Goal: Find specific page/section: Find specific page/section

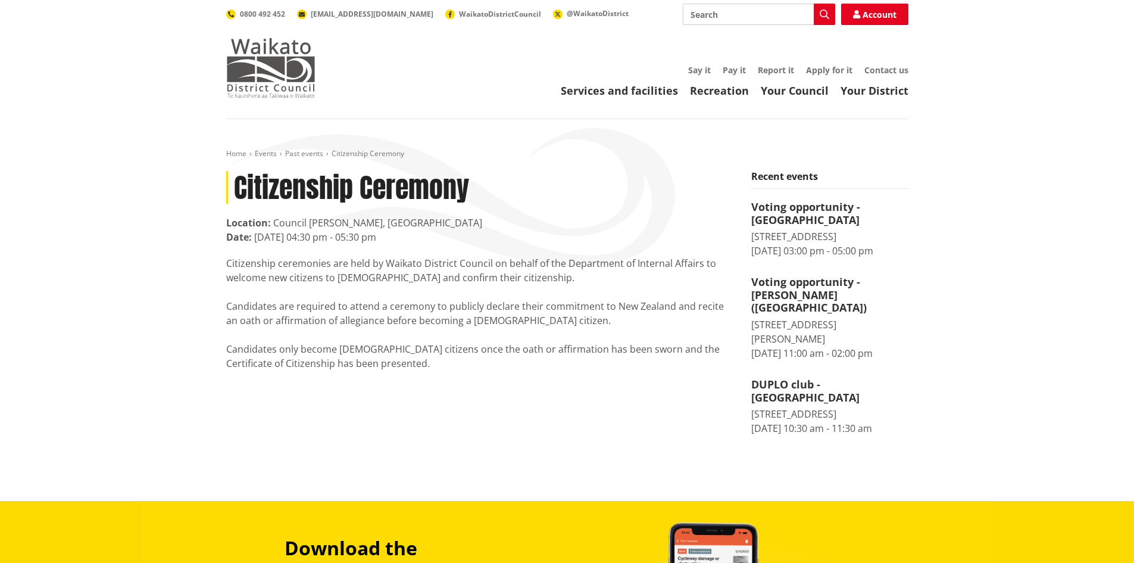
click at [271, 67] on img at bounding box center [270, 68] width 89 height 60
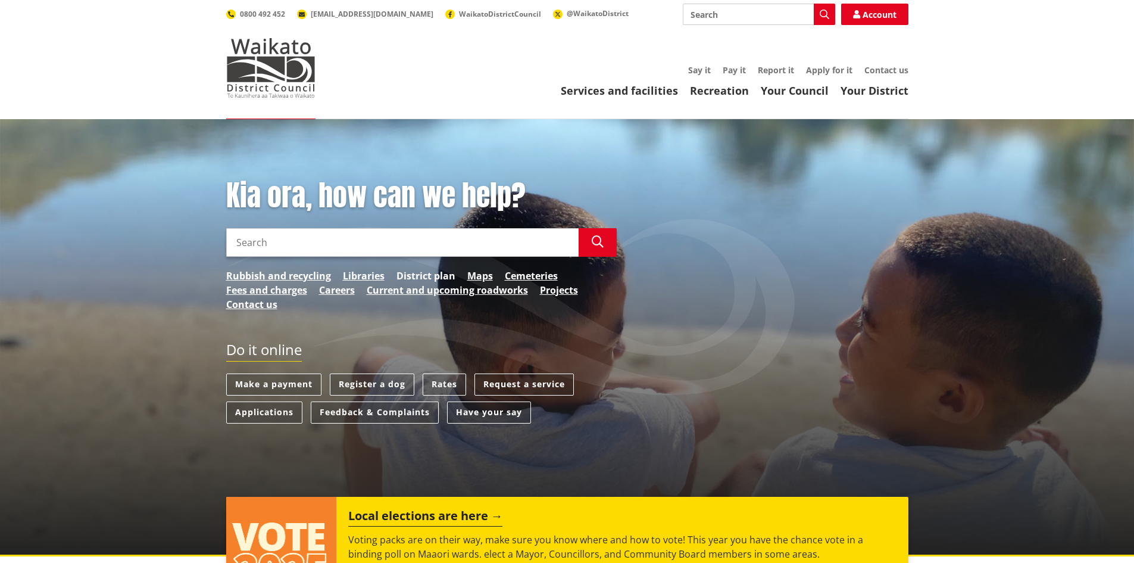
click at [423, 274] on link "District plan" at bounding box center [426, 276] width 59 height 14
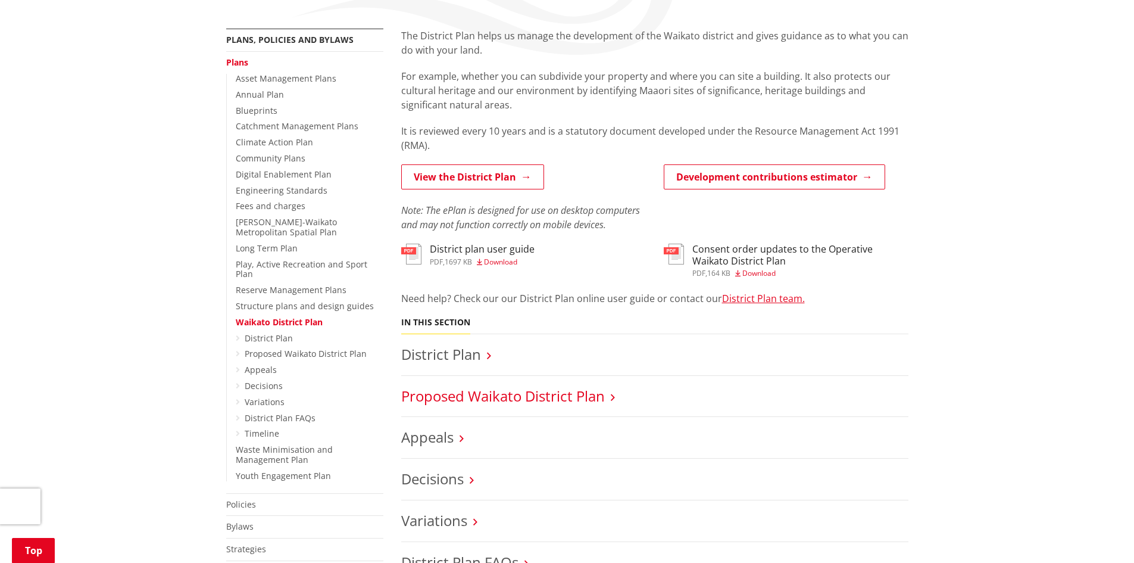
scroll to position [238, 0]
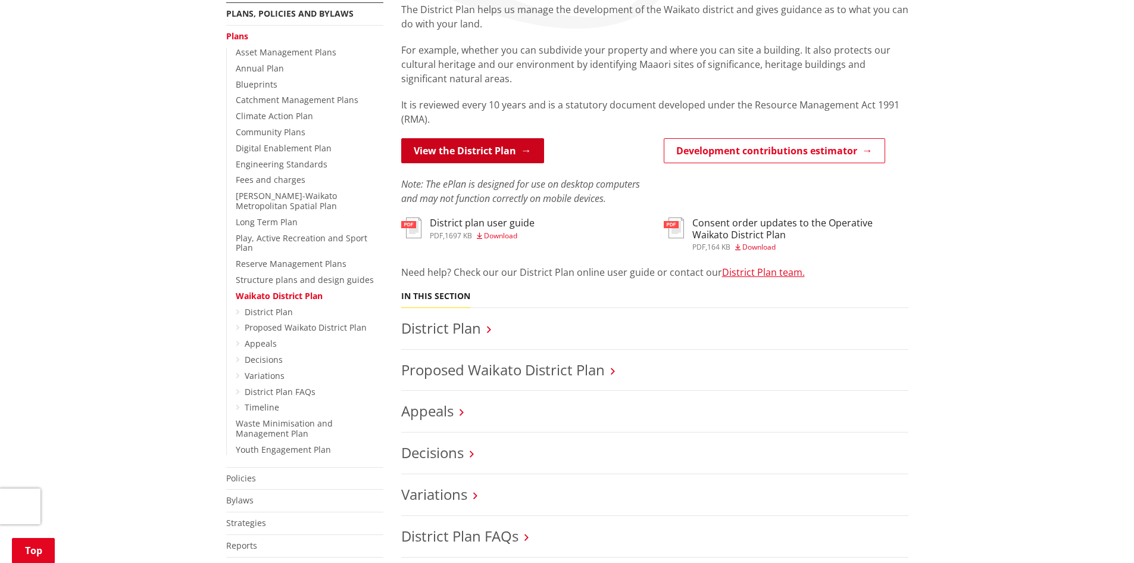
click at [470, 152] on link "View the District Plan" at bounding box center [472, 150] width 143 height 25
